Goal: Task Accomplishment & Management: Use online tool/utility

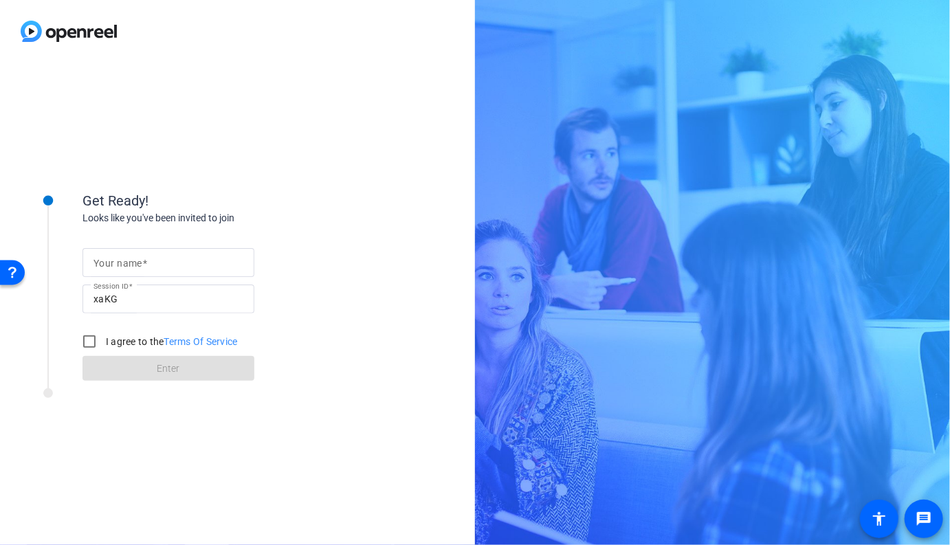
click at [165, 255] on input "Your name" at bounding box center [168, 262] width 150 height 16
type input "[PERSON_NAME]"
click at [122, 339] on label "I agree to the Terms Of Service" at bounding box center [170, 342] width 135 height 14
click at [103, 339] on input "I agree to the Terms Of Service" at bounding box center [89, 341] width 27 height 27
checkbox input "true"
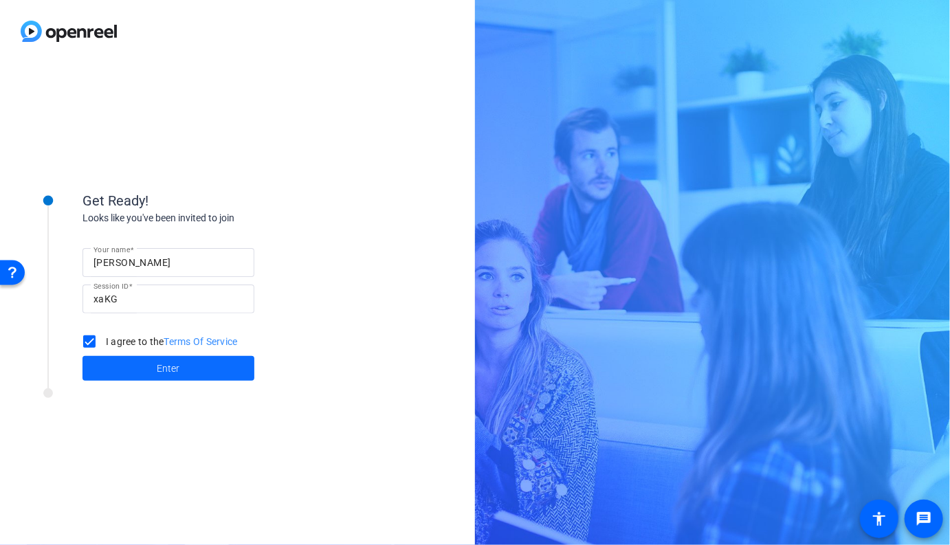
click at [138, 368] on span at bounding box center [168, 368] width 172 height 33
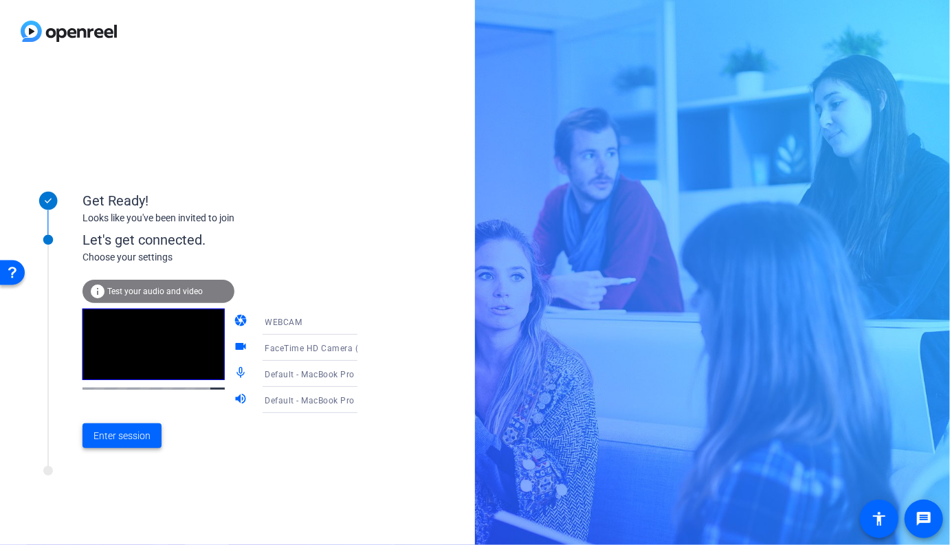
click at [129, 437] on span "Enter session" at bounding box center [121, 436] width 57 height 14
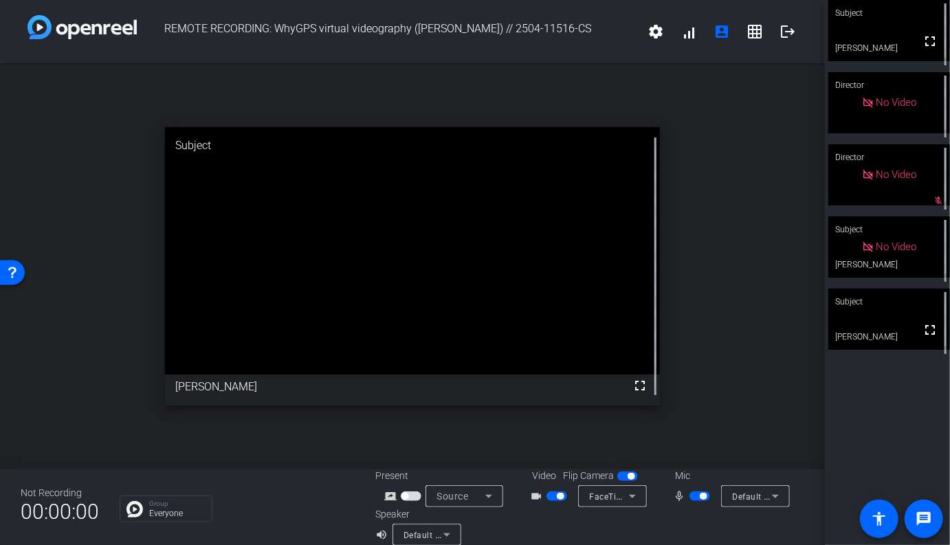
click at [911, 334] on video at bounding box center [889, 319] width 122 height 61
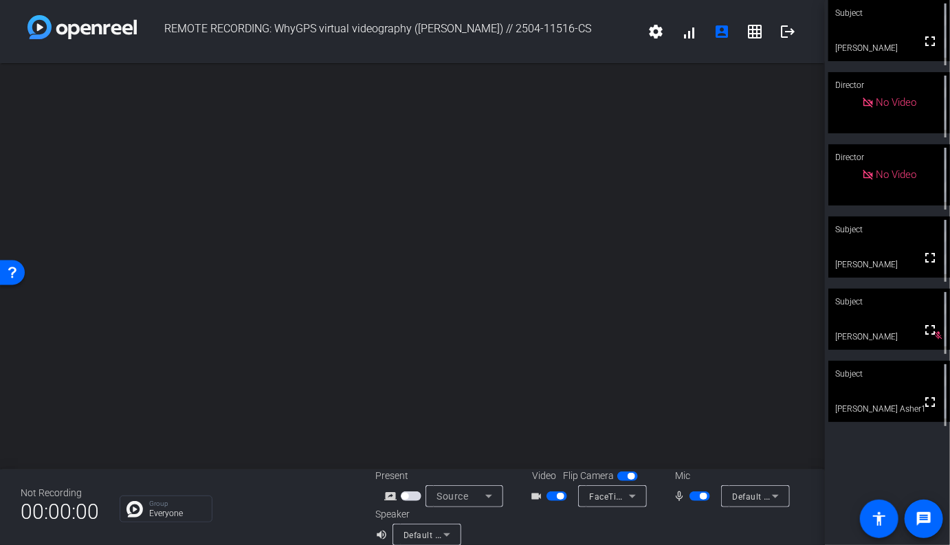
click at [889, 398] on video at bounding box center [889, 391] width 122 height 61
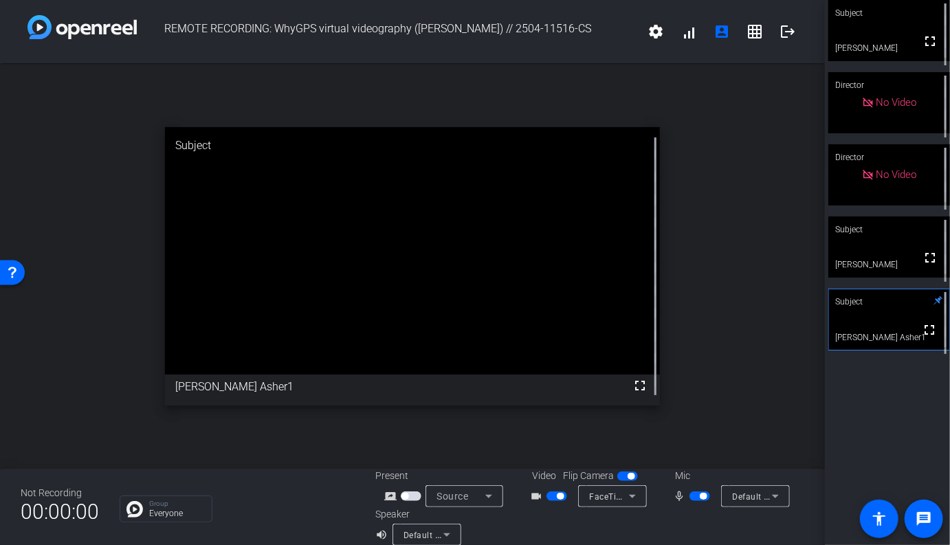
scroll to position [3, 0]
